Goal: Task Accomplishment & Management: Manage account settings

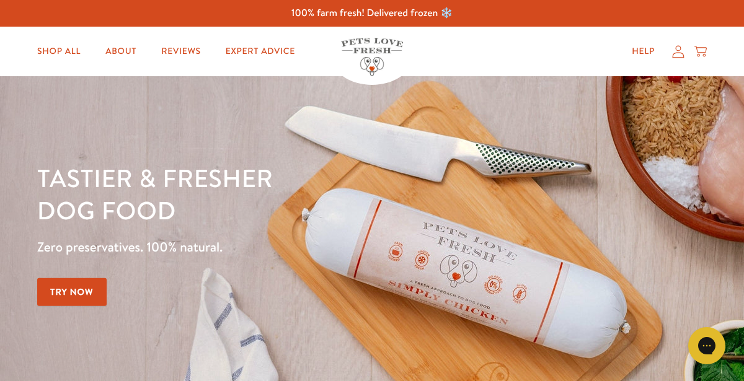
click at [678, 55] on icon at bounding box center [678, 51] width 12 height 13
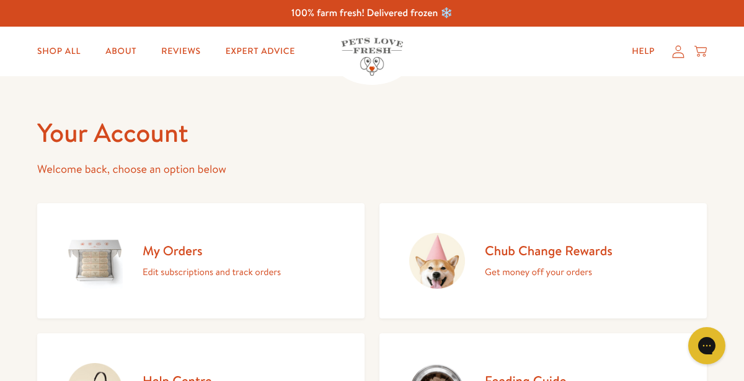
click at [547, 255] on h2 "Chub Change Rewards" at bounding box center [549, 250] width 128 height 17
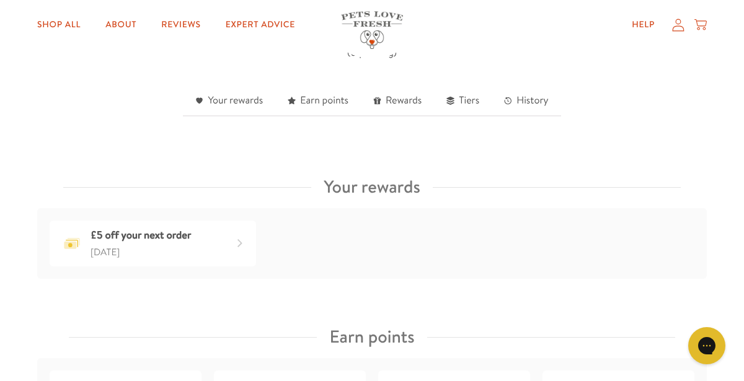
scroll to position [378, 0]
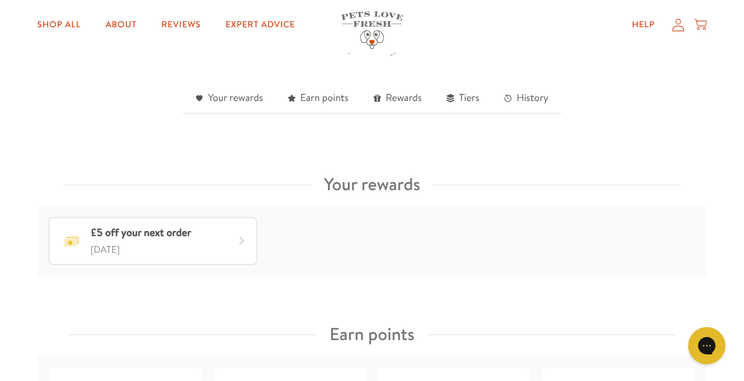
click at [242, 245] on div "£5 off your next order" at bounding box center [240, 241] width 20 height 20
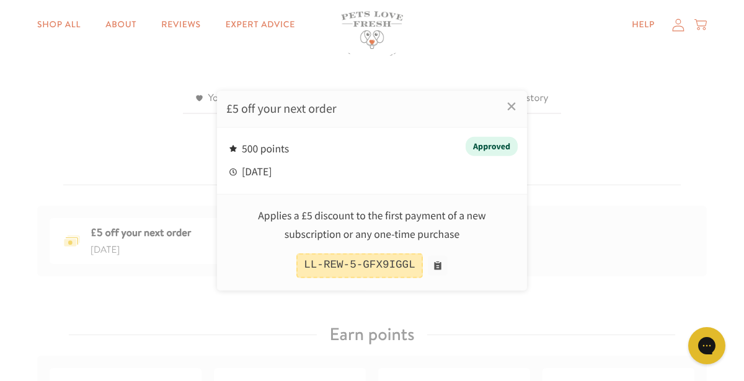
click at [125, 180] on div at bounding box center [372, 190] width 744 height 381
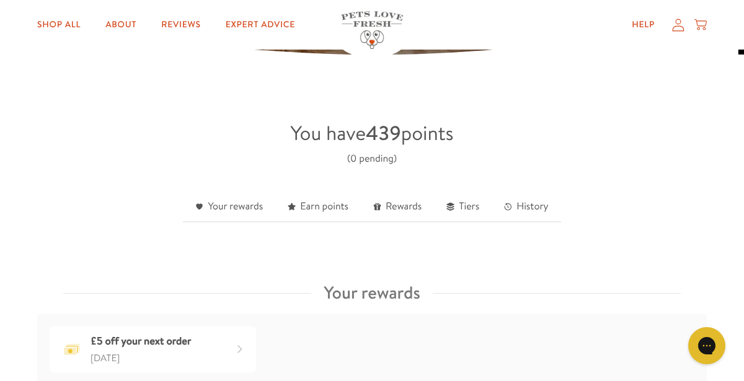
scroll to position [276, 0]
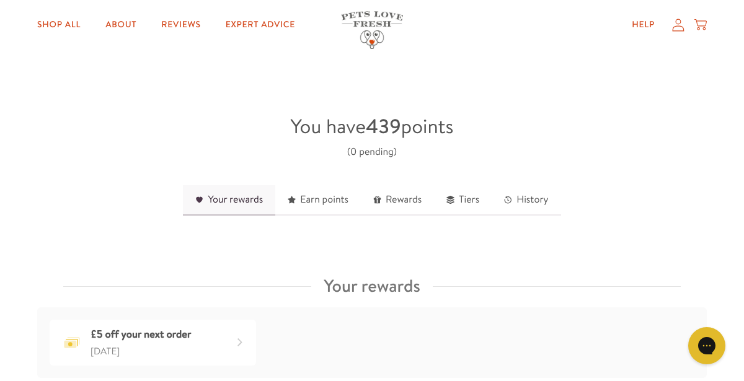
click at [250, 204] on link "Your rewards" at bounding box center [229, 200] width 92 height 30
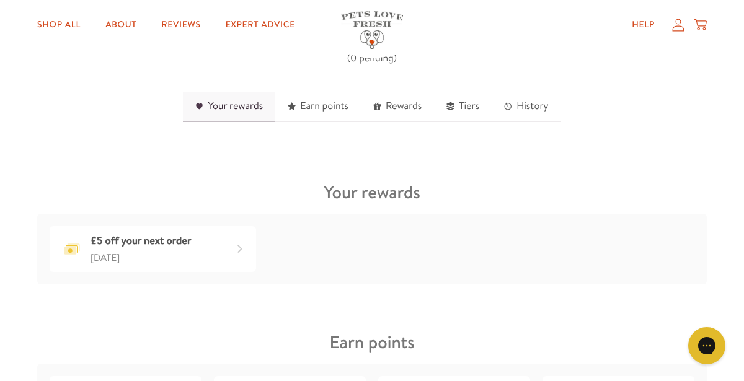
scroll to position [351, 0]
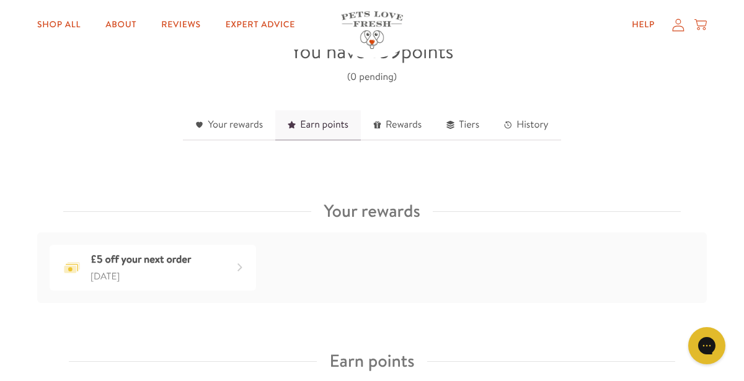
click at [328, 126] on link "Earn points" at bounding box center [318, 125] width 86 height 30
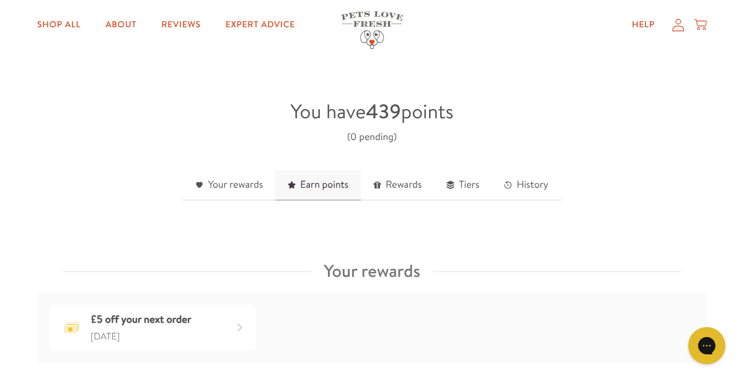
scroll to position [280, 0]
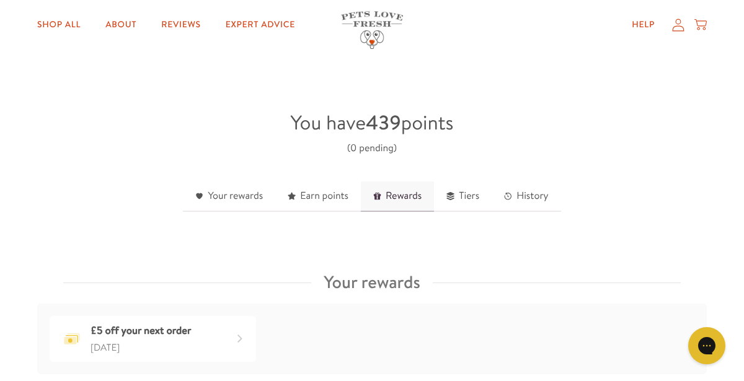
click at [392, 196] on link "Rewards" at bounding box center [397, 197] width 73 height 30
click at [521, 200] on link "History" at bounding box center [525, 197] width 69 height 30
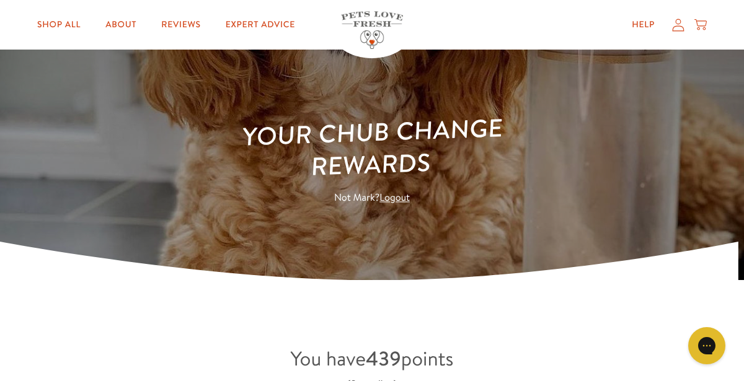
scroll to position [0, 0]
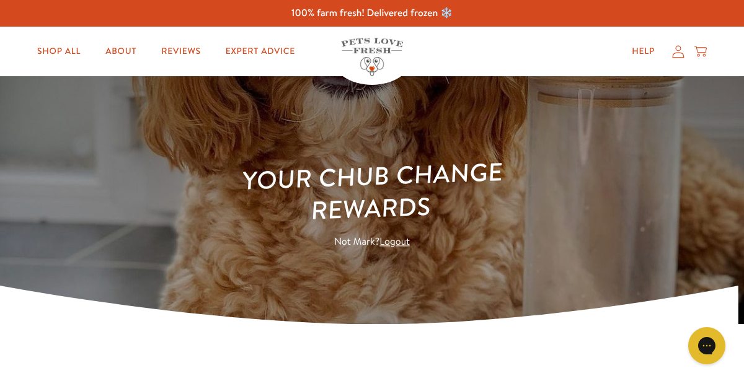
click at [678, 57] on icon at bounding box center [678, 51] width 12 height 12
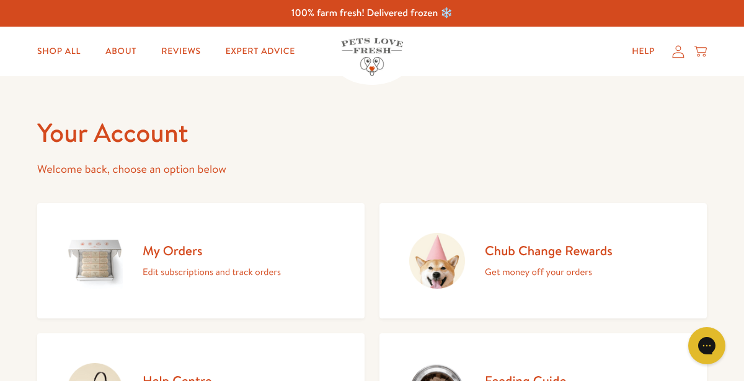
click at [236, 262] on div "My Orders Edit subscriptions and track orders" at bounding box center [212, 261] width 138 height 38
